Goal: Task Accomplishment & Management: Manage account settings

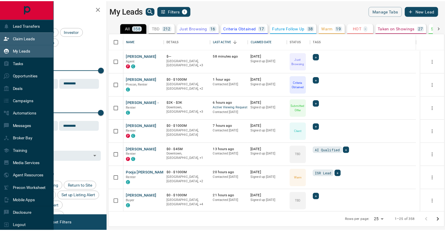
scroll to position [175, 334]
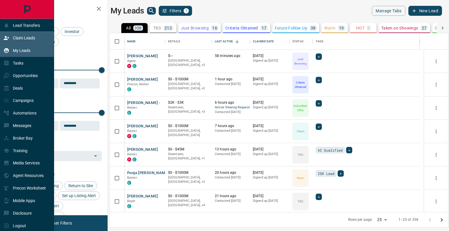
click at [23, 38] on p "Claim Leads" at bounding box center [24, 38] width 22 height 5
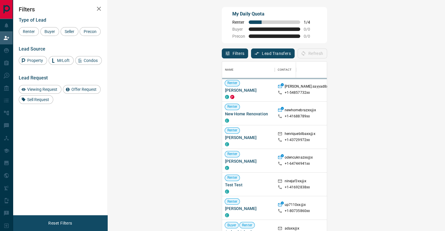
scroll to position [171, 320]
click at [327, 51] on button "Refresh" at bounding box center [312, 54] width 30 height 10
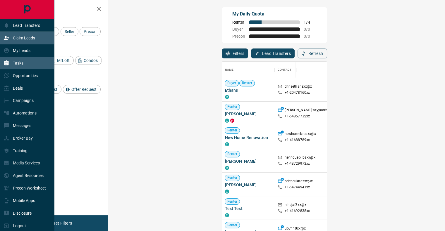
click at [15, 66] on p "Tasks" at bounding box center [18, 63] width 11 height 5
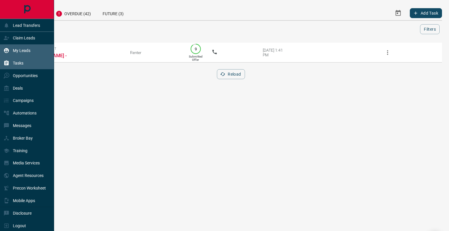
click at [16, 49] on p "My Leads" at bounding box center [22, 50] width 18 height 5
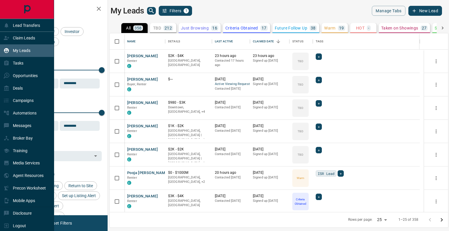
scroll to position [175, 334]
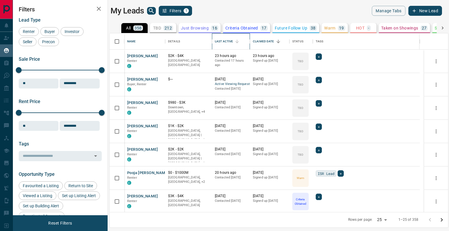
click at [226, 44] on div "Last Active" at bounding box center [224, 41] width 18 height 16
